Goal: Entertainment & Leisure: Browse casually

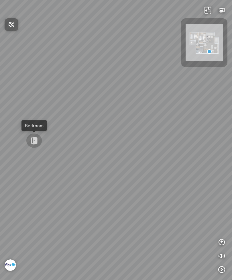
click at [28, 145] on div at bounding box center [116, 140] width 232 height 280
